Goal: Task Accomplishment & Management: Use online tool/utility

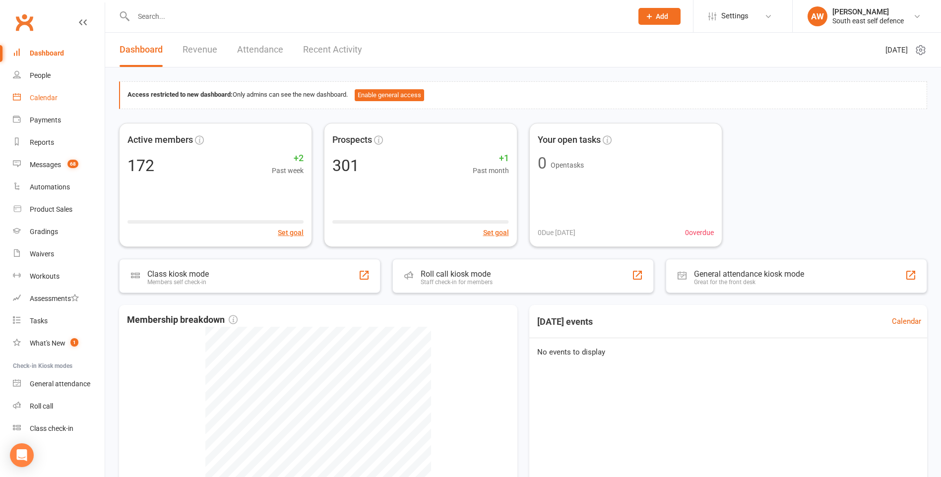
click at [33, 95] on div "Calendar" at bounding box center [44, 98] width 28 height 8
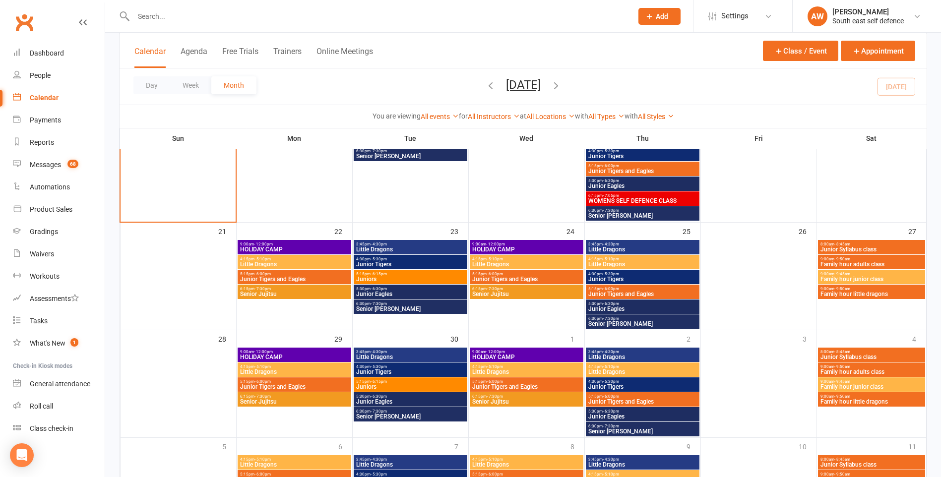
scroll to position [447, 0]
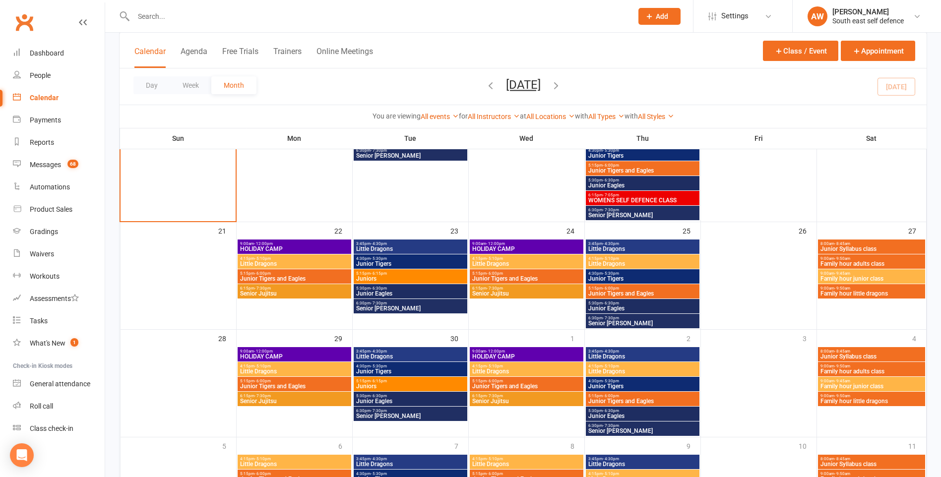
click at [322, 246] on span "9:00am - 12:00pm" at bounding box center [295, 244] width 110 height 4
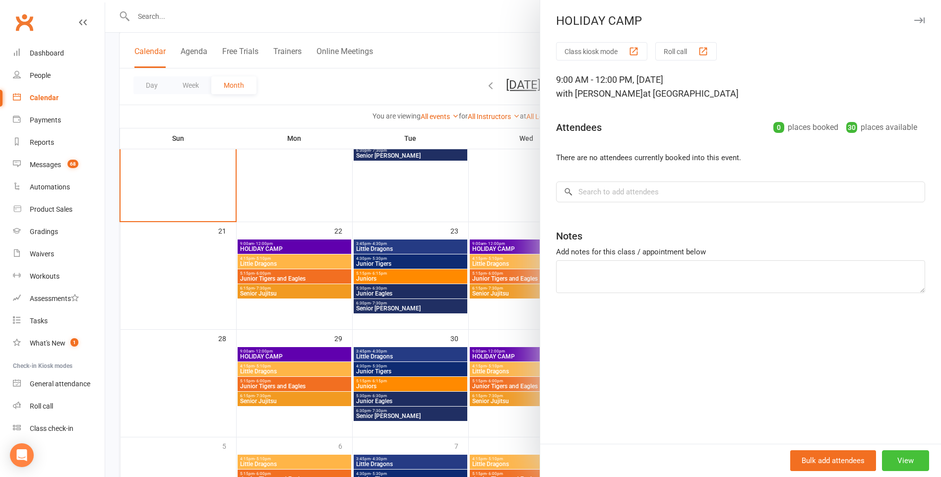
click at [892, 462] on button "View" at bounding box center [905, 461] width 47 height 21
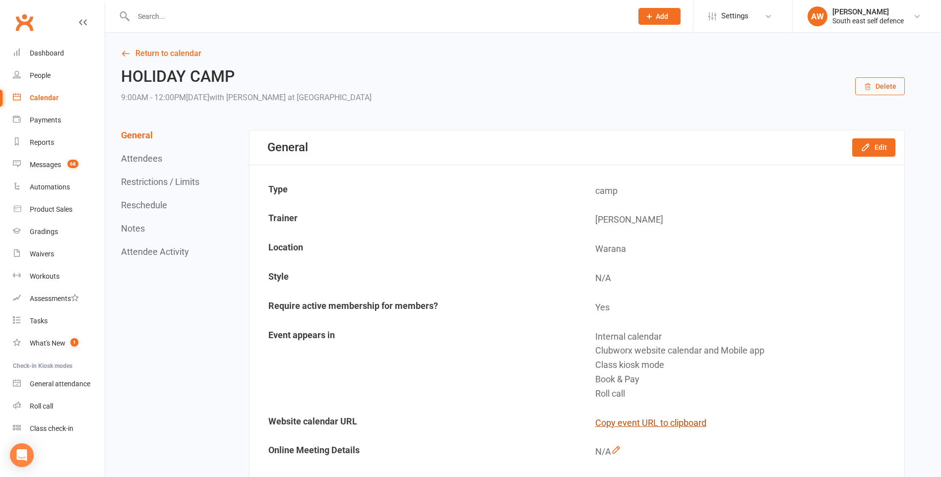
click at [637, 422] on button "Copy event URL to clipboard" at bounding box center [651, 423] width 111 height 14
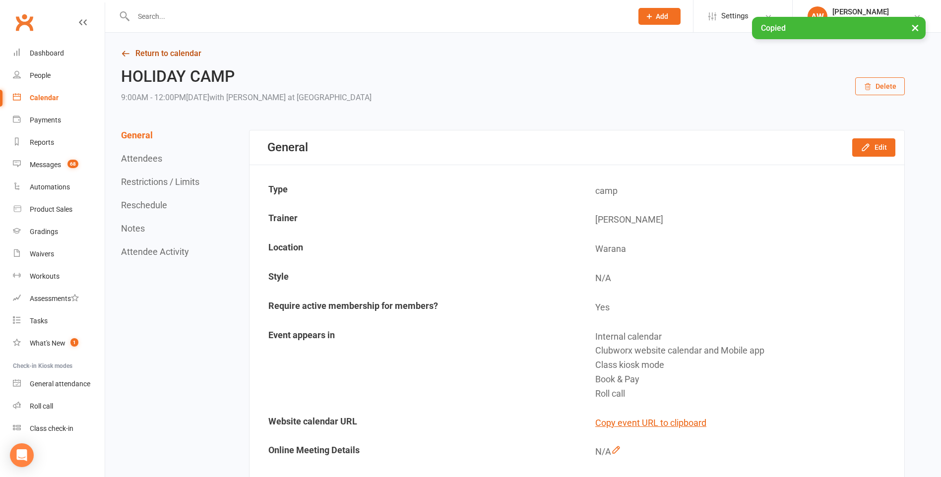
click at [128, 54] on icon at bounding box center [125, 53] width 9 height 9
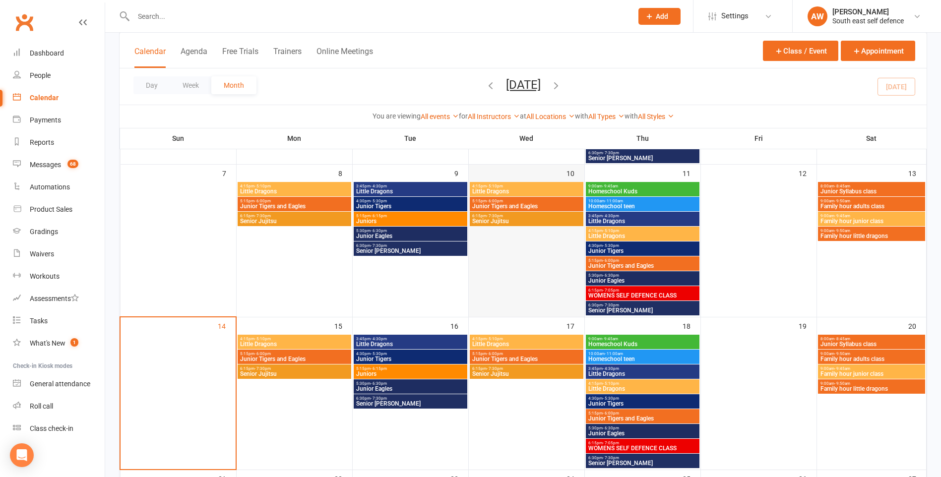
scroll to position [397, 0]
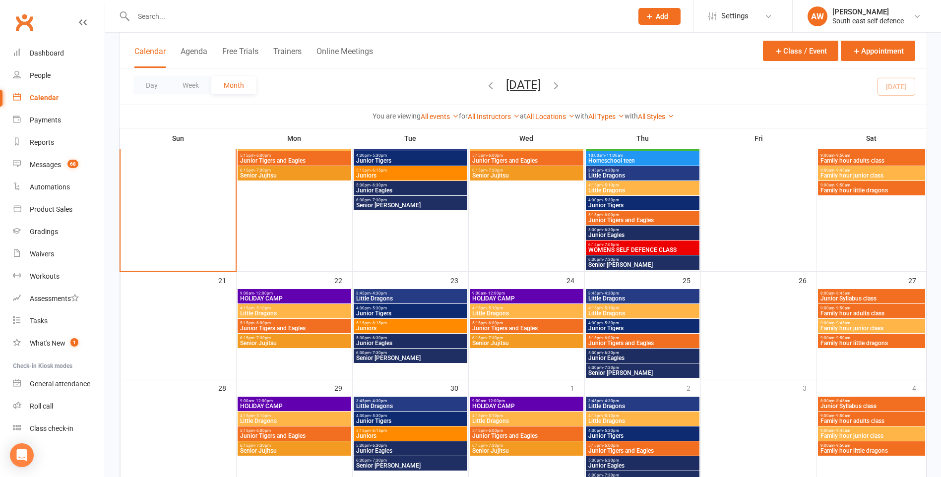
click at [519, 295] on span "9:00am - 12:00pm" at bounding box center [527, 293] width 110 height 4
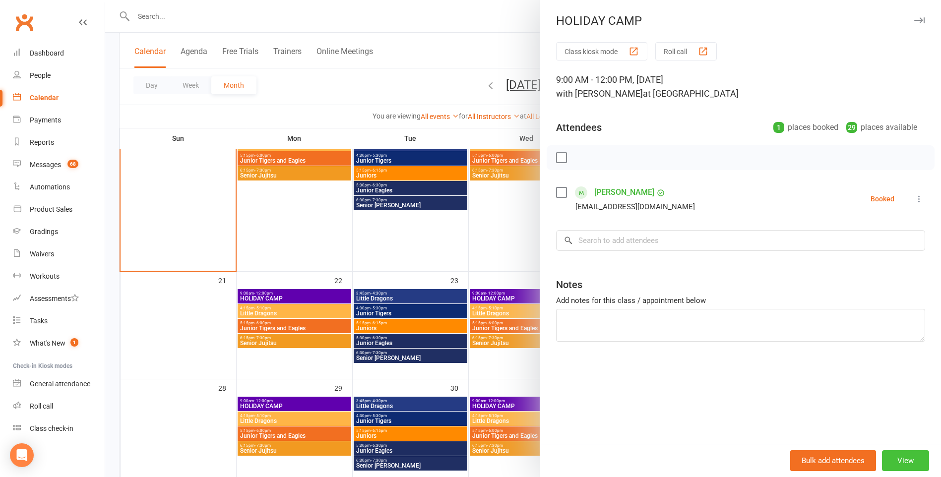
click at [902, 460] on button "View" at bounding box center [905, 461] width 47 height 21
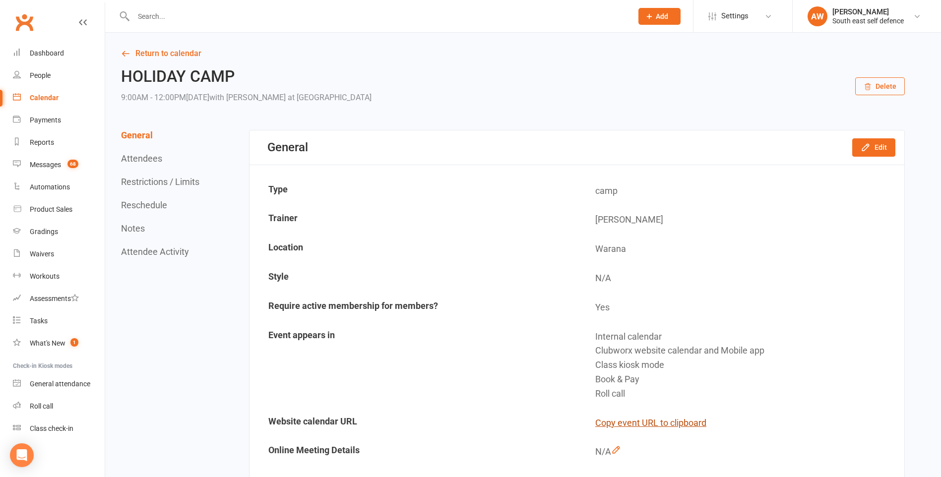
click at [623, 423] on button "Copy event URL to clipboard" at bounding box center [651, 423] width 111 height 14
click at [125, 54] on icon at bounding box center [125, 53] width 9 height 9
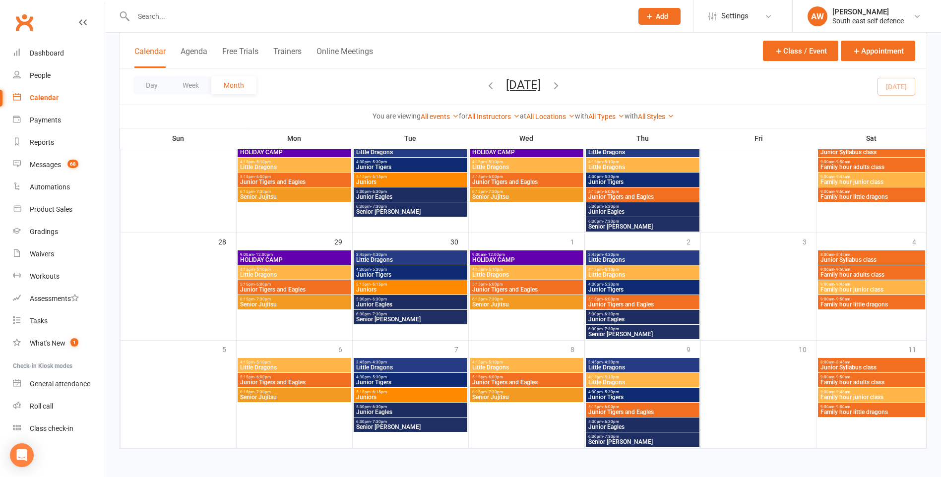
scroll to position [494, 0]
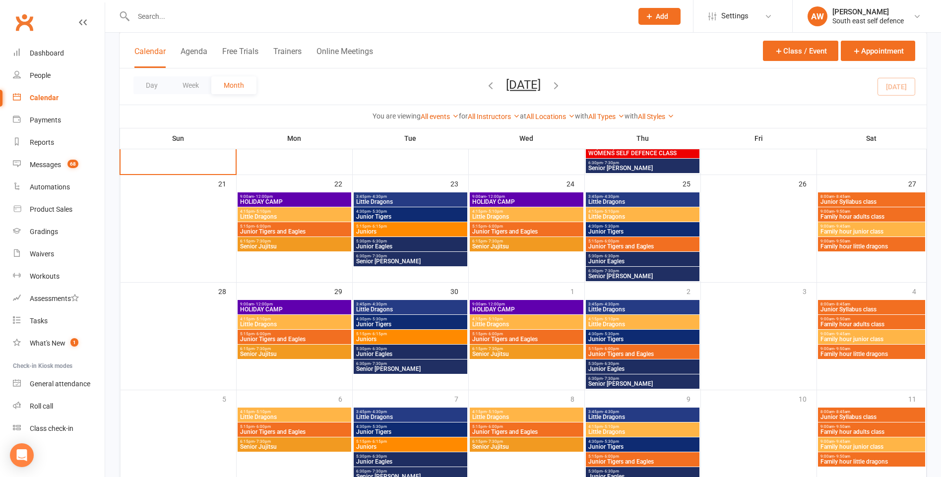
click at [311, 303] on span "9:00am - 12:00pm" at bounding box center [295, 304] width 110 height 4
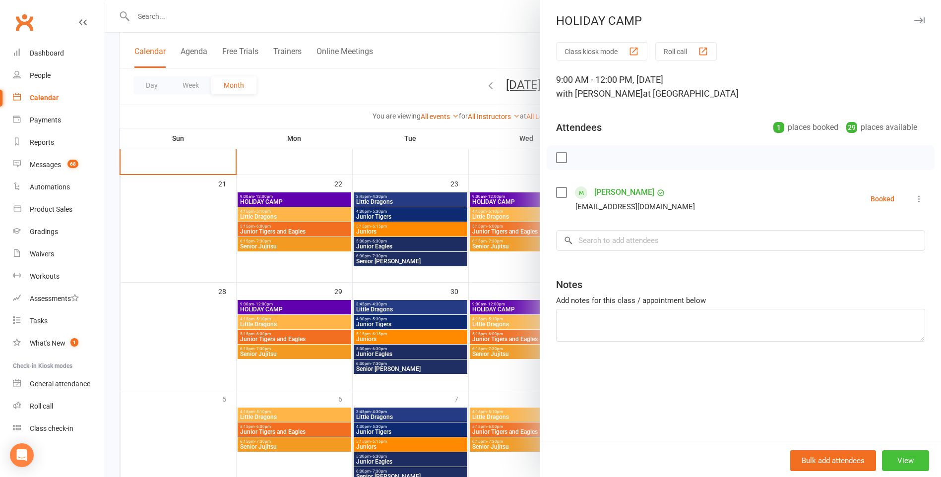
click at [901, 467] on button "View" at bounding box center [905, 461] width 47 height 21
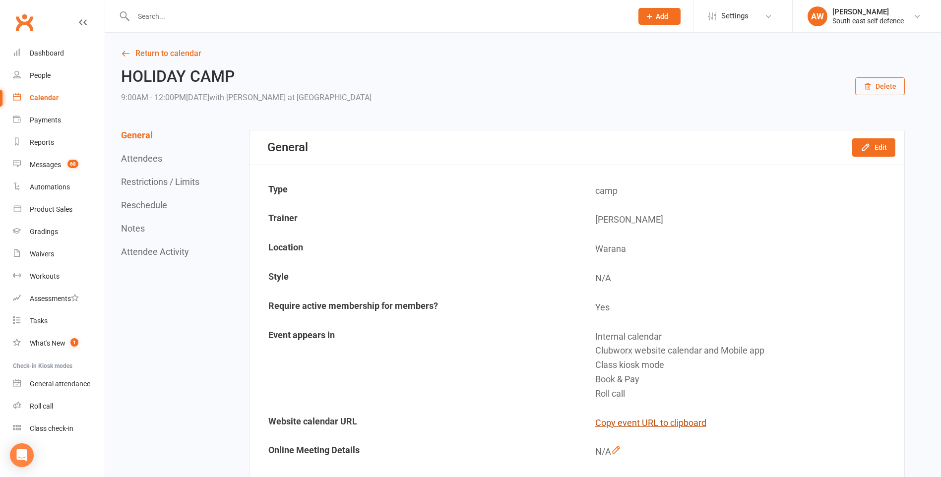
click at [686, 423] on button "Copy event URL to clipboard" at bounding box center [651, 423] width 111 height 14
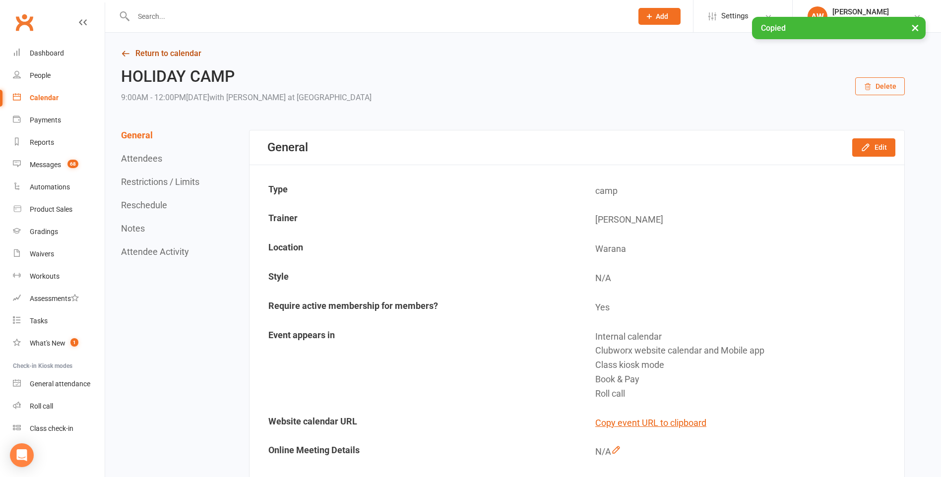
click at [127, 55] on icon at bounding box center [125, 53] width 9 height 9
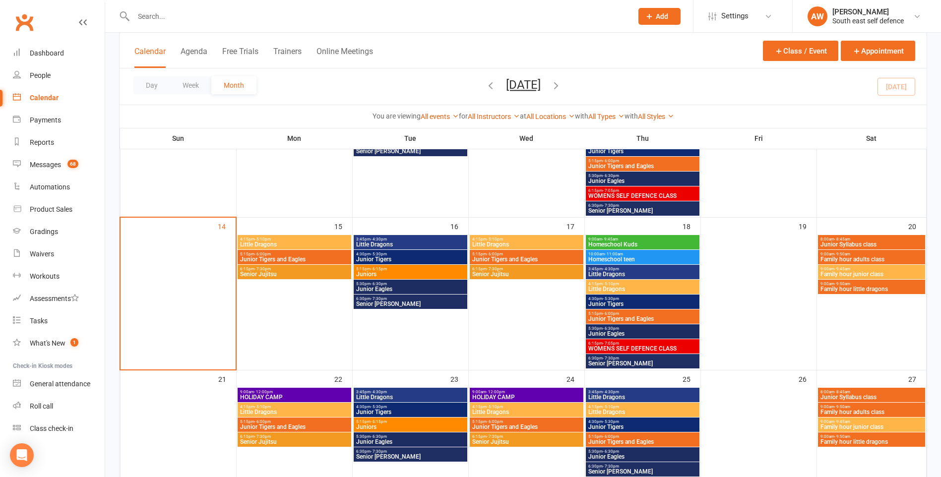
scroll to position [447, 0]
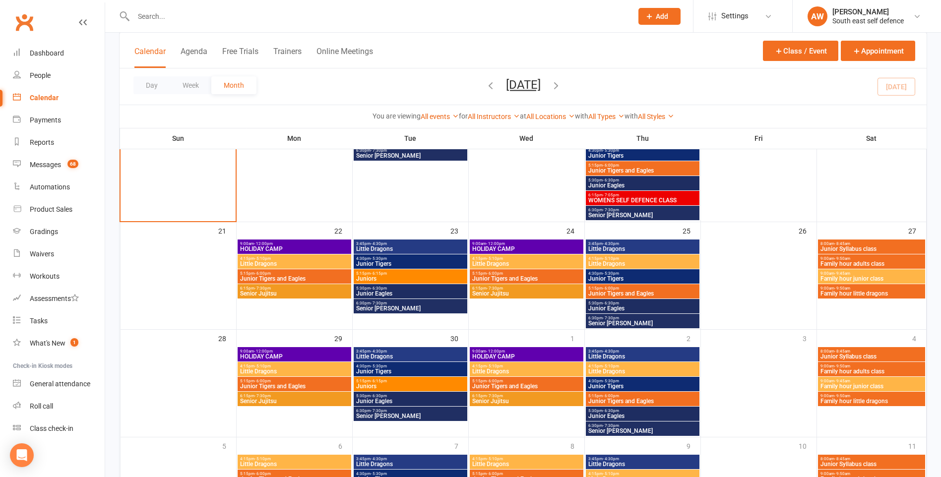
click at [543, 354] on span "HOLIDAY CAMP" at bounding box center [527, 357] width 110 height 6
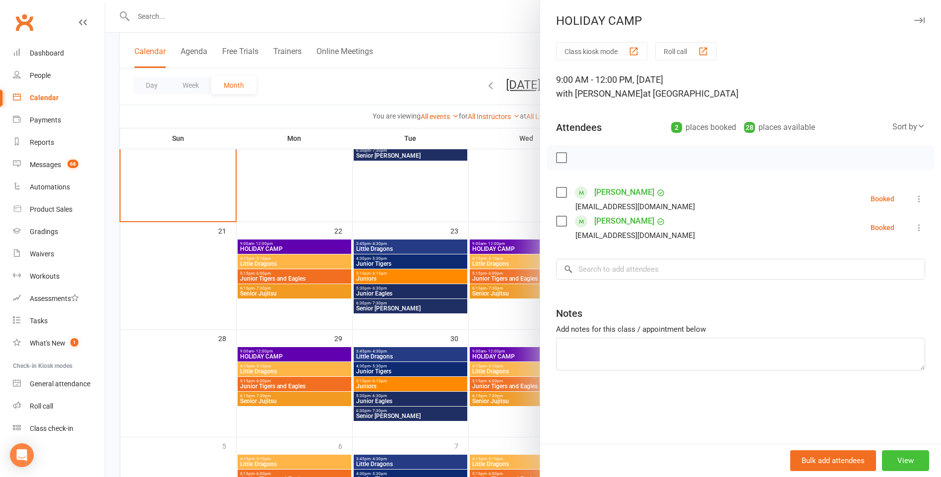
click at [896, 461] on button "View" at bounding box center [905, 461] width 47 height 21
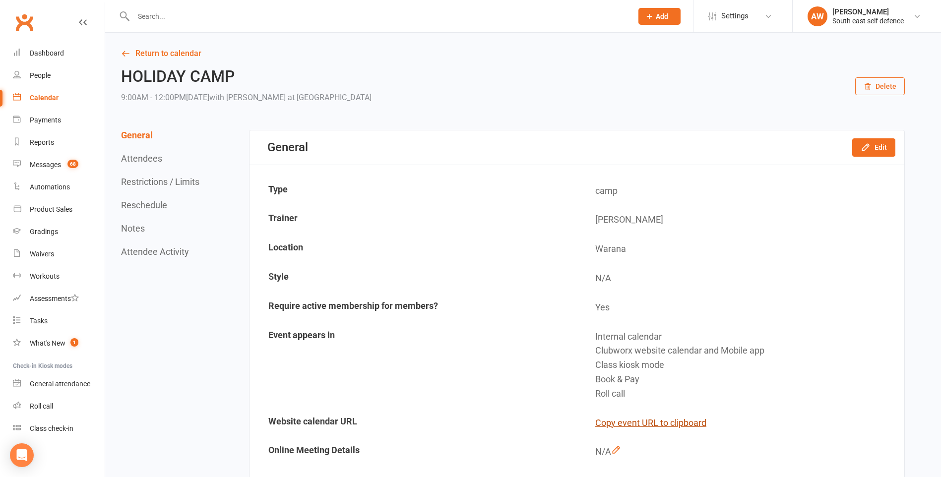
click at [667, 424] on button "Copy event URL to clipboard" at bounding box center [651, 423] width 111 height 14
click at [47, 52] on div "Dashboard" at bounding box center [47, 53] width 34 height 8
